Goal: Communication & Community: Participate in discussion

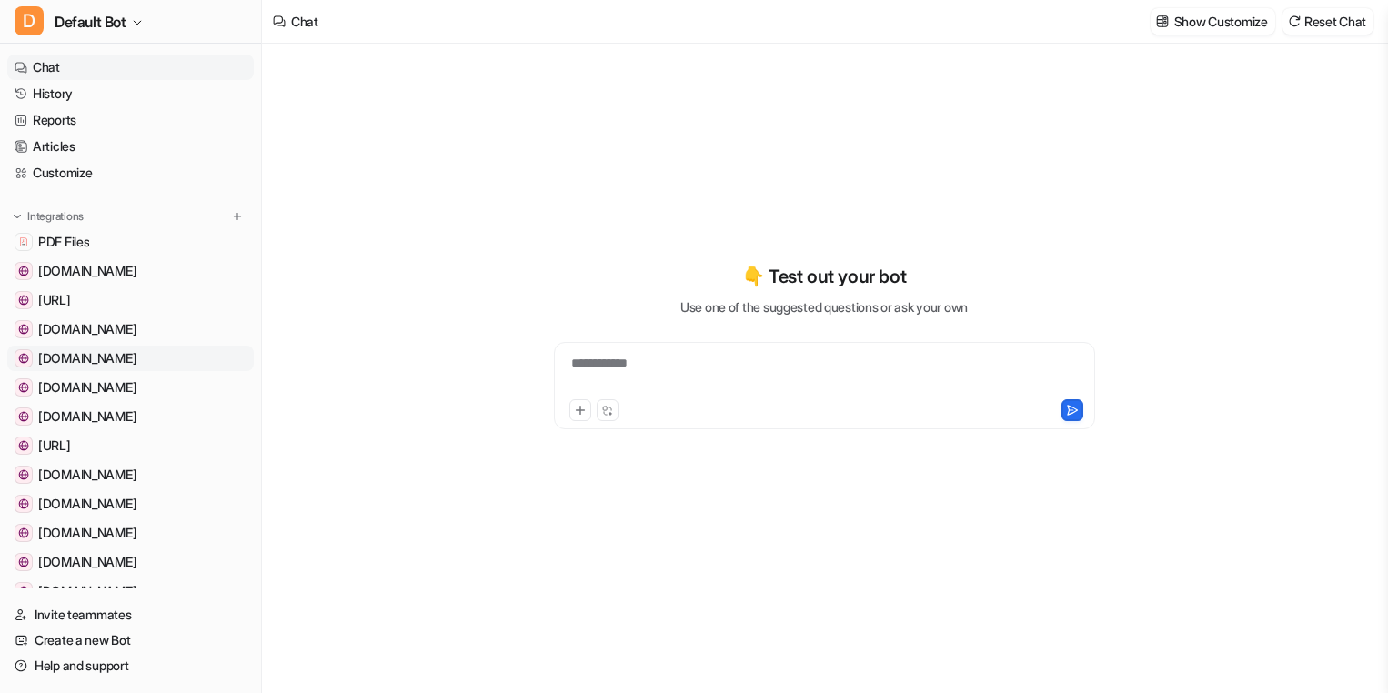
scroll to position [452, 0]
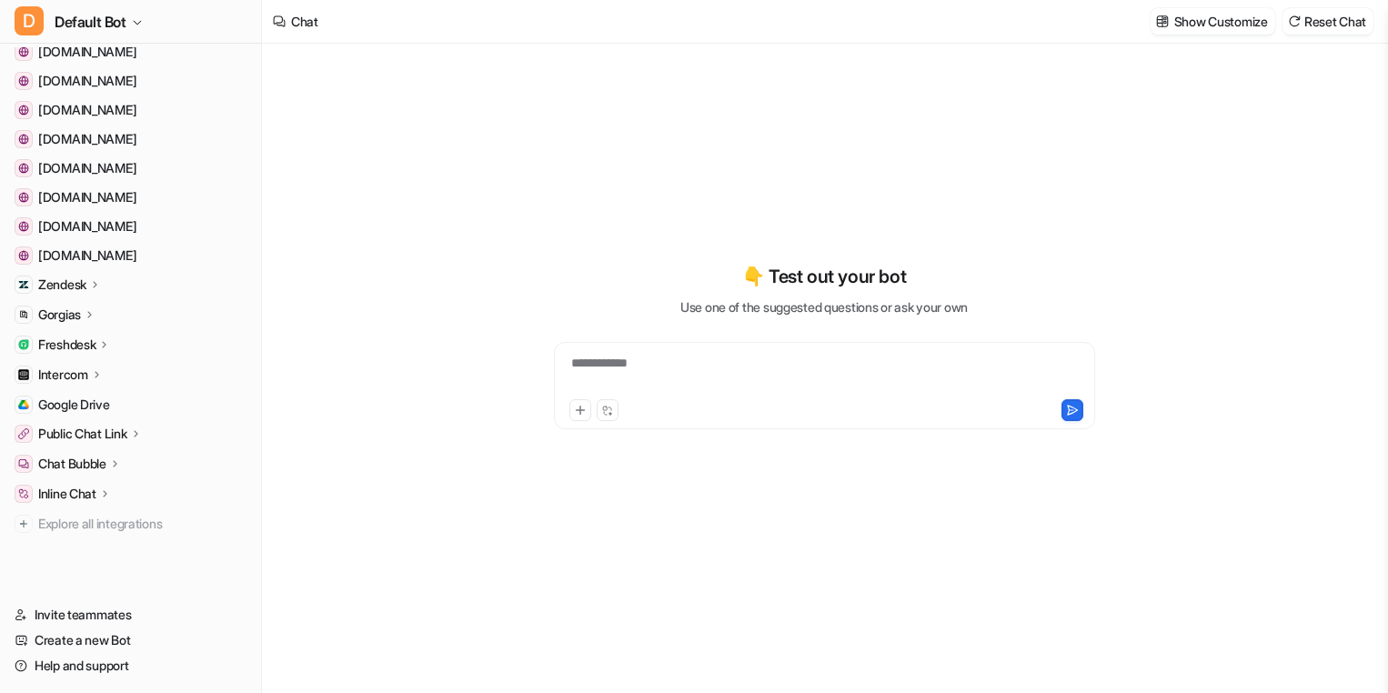
type textarea "**********"
